Goal: Check status: Check status

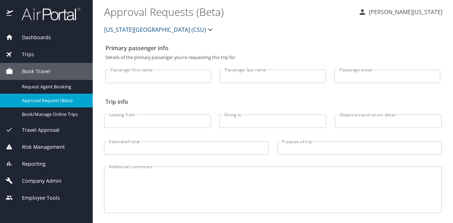
click at [42, 35] on span "Dashboards" at bounding box center [32, 38] width 38 height 8
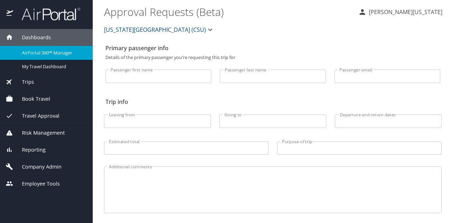
click at [65, 53] on span "AirPortal 360™ Manager" at bounding box center [53, 53] width 62 height 7
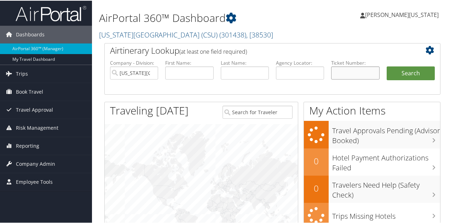
click at [351, 78] on input "text" at bounding box center [355, 72] width 48 height 13
paste input "8900891315932"
type input "8900891315932"
click at [387, 66] on button "Search" at bounding box center [411, 73] width 48 height 14
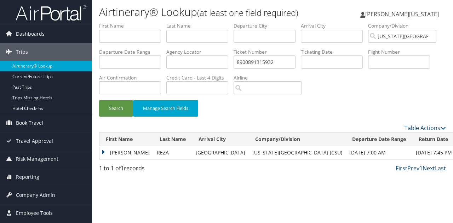
click at [104, 154] on td "[PERSON_NAME]" at bounding box center [126, 152] width 54 height 13
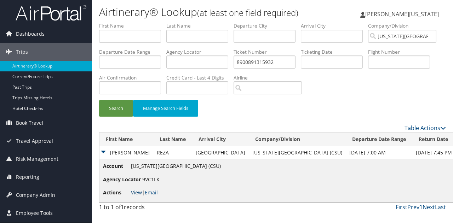
click at [132, 194] on link "View" at bounding box center [136, 192] width 11 height 7
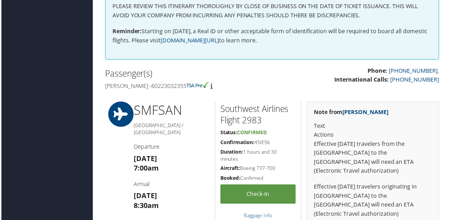
scroll to position [35, 0]
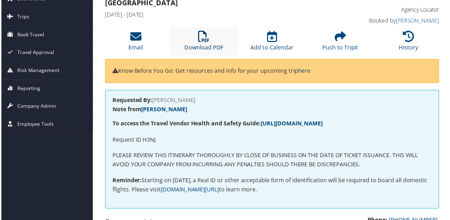
click at [204, 41] on icon at bounding box center [203, 36] width 11 height 11
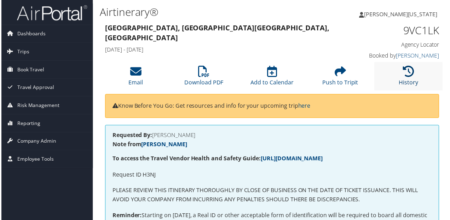
click at [409, 74] on icon at bounding box center [409, 71] width 11 height 11
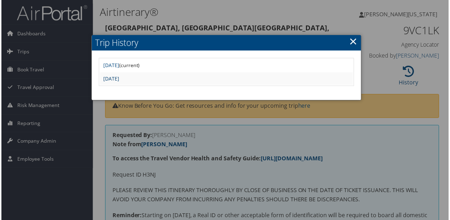
click at [119, 79] on link "Fri Dec 13 15:02:16 MST 2024" at bounding box center [111, 79] width 16 height 7
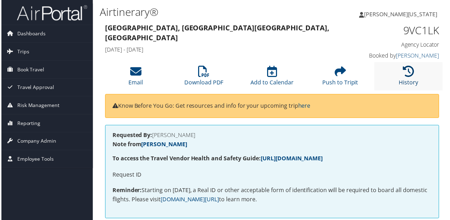
click at [410, 76] on icon at bounding box center [409, 71] width 11 height 11
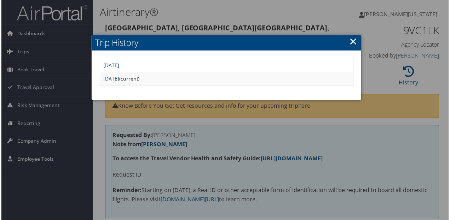
click at [119, 67] on link "Fri Dec 13 15:48:29 MST 2024" at bounding box center [111, 65] width 16 height 7
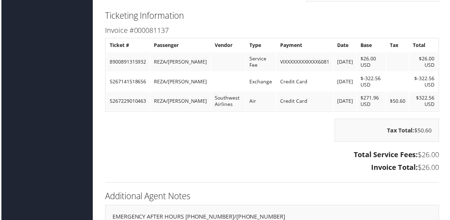
scroll to position [850, 0]
